Goal: Information Seeking & Learning: Learn about a topic

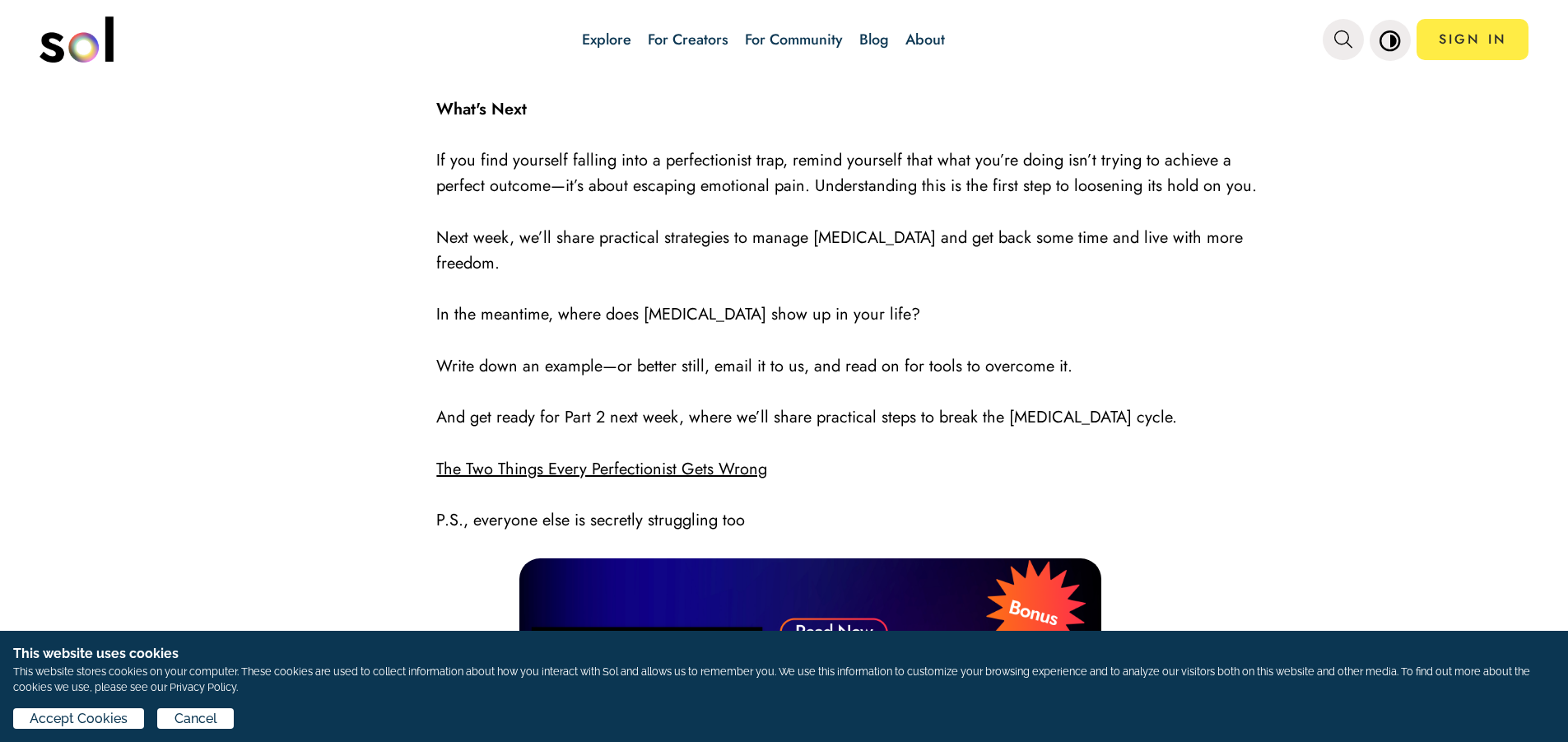
scroll to position [2800, 0]
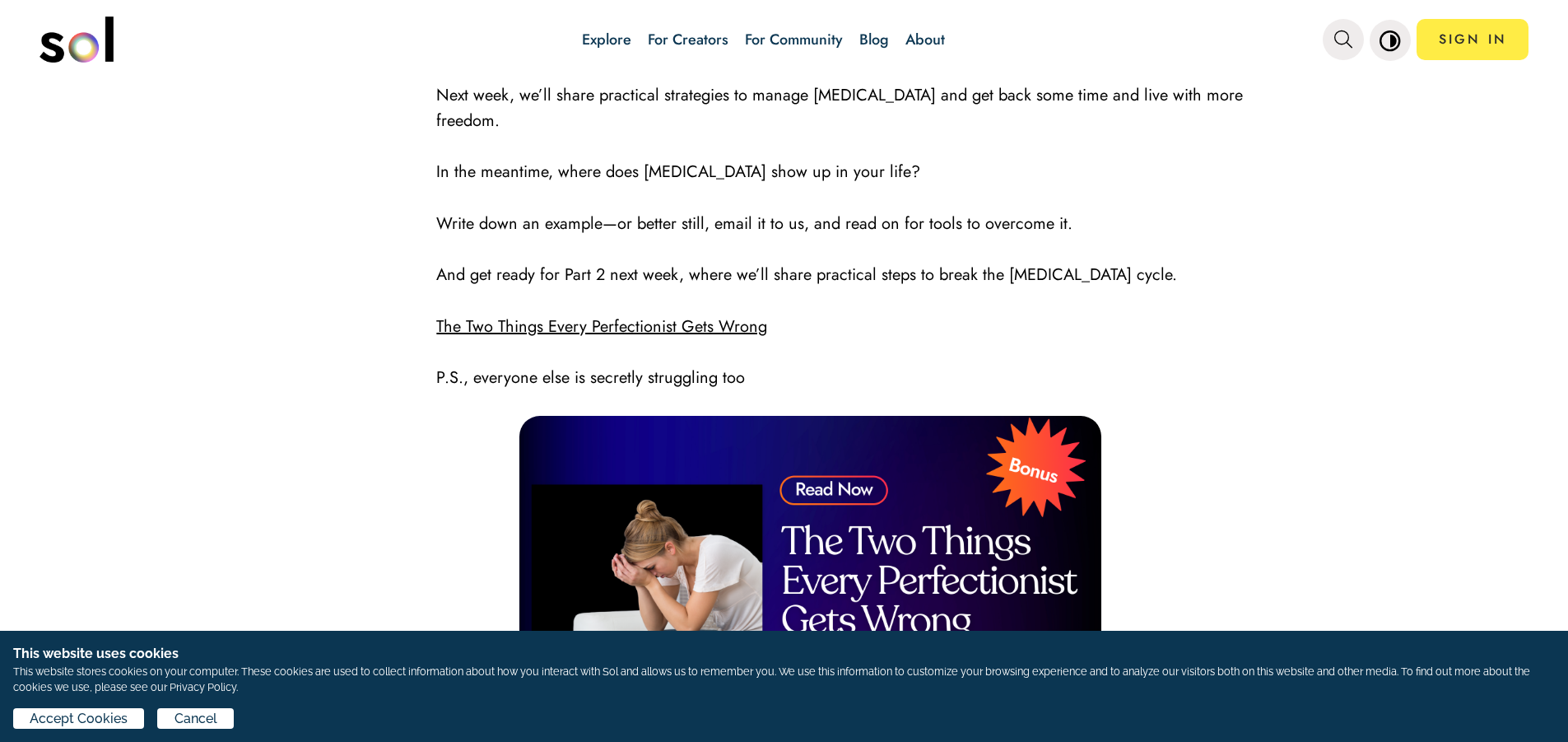
click at [662, 314] on link "The Two Things Every Perfectionist Gets Wrong" at bounding box center [601, 326] width 331 height 24
